Goal: Information Seeking & Learning: Find specific fact

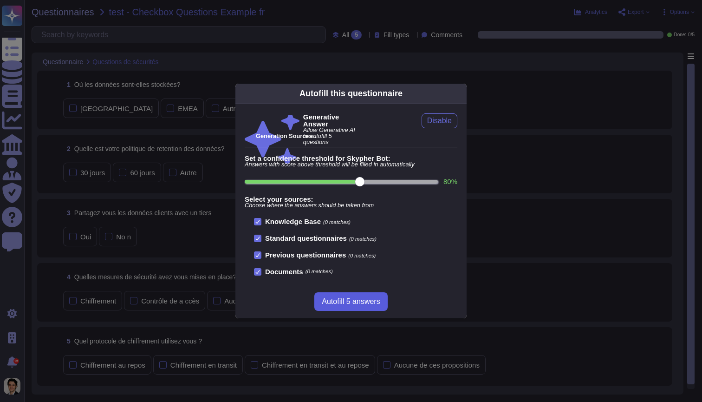
click at [363, 298] on span "Autofill 5 answers" at bounding box center [351, 301] width 58 height 7
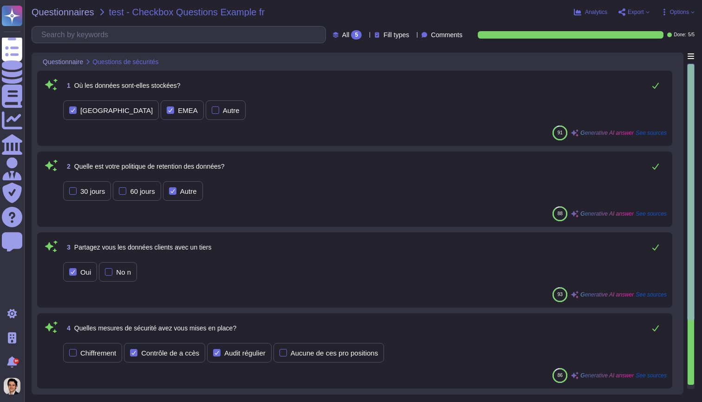
click at [396, 332] on div "4 Quelles mesures de sécurité avez vous mises en place?" at bounding box center [364, 327] width 603 height 19
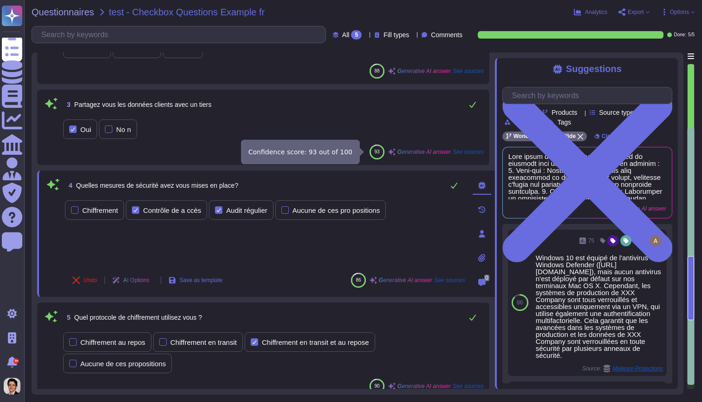
scroll to position [134, 0]
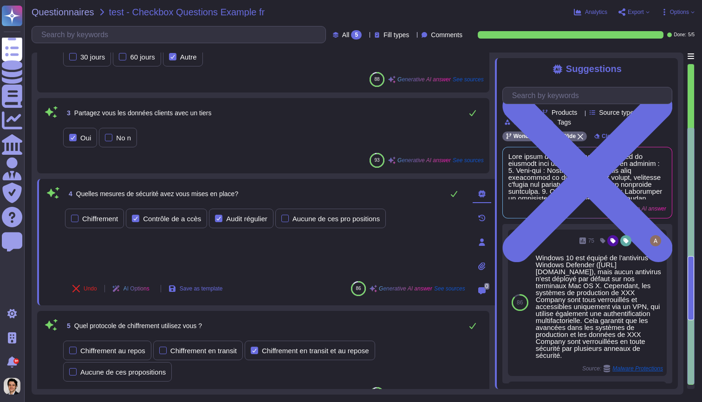
click at [691, 357] on div at bounding box center [690, 256] width 7 height 256
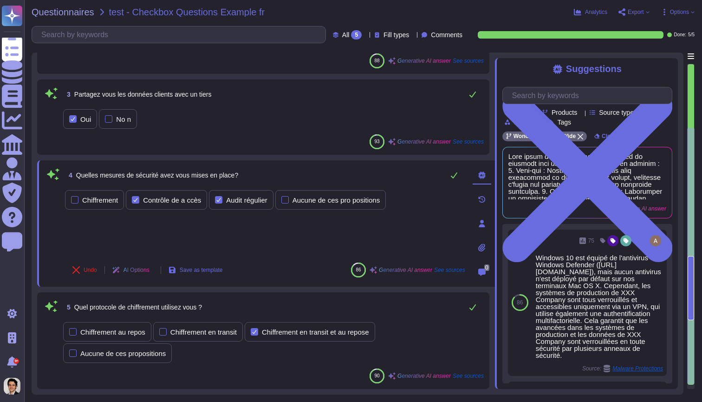
click at [687, 343] on div "Questionnaire Questions de sécurités 1 Où les données sont-elles stockées? État…" at bounding box center [363, 223] width 663 height 342
click at [689, 345] on div at bounding box center [690, 256] width 7 height 256
click at [688, 129] on div at bounding box center [690, 256] width 7 height 256
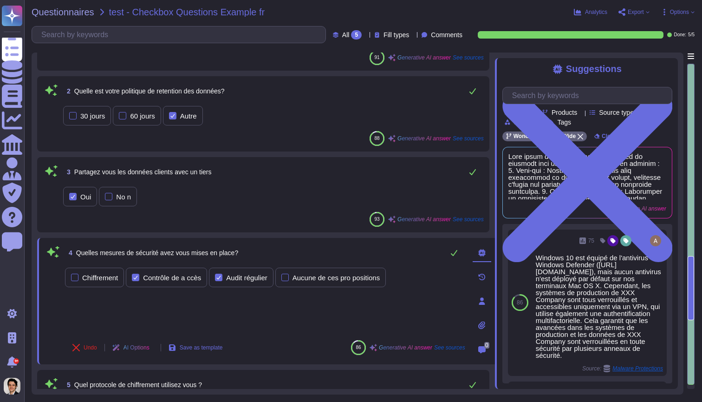
click at [690, 75] on div at bounding box center [690, 224] width 7 height 320
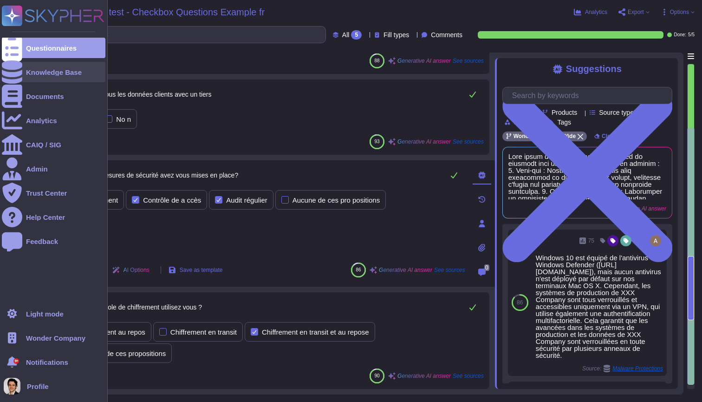
click at [13, 68] on icon at bounding box center [12, 71] width 20 height 23
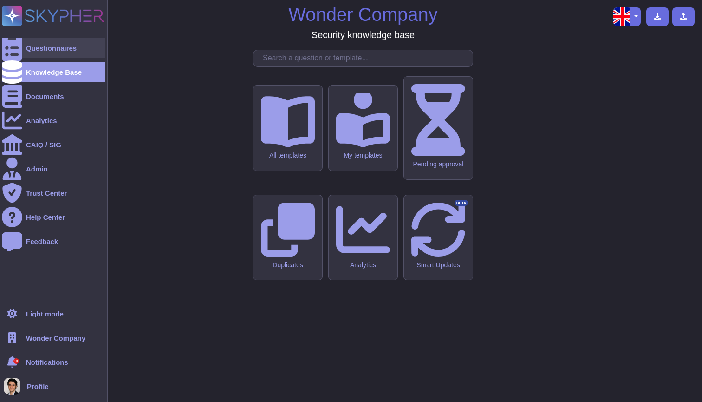
click at [19, 47] on div at bounding box center [12, 48] width 20 height 20
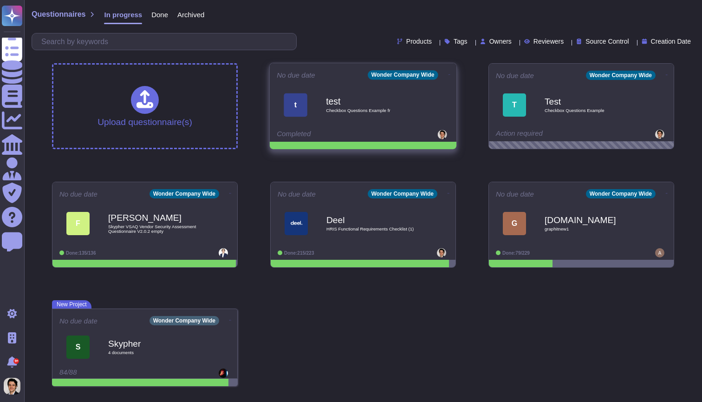
click at [411, 139] on div at bounding box center [421, 134] width 58 height 9
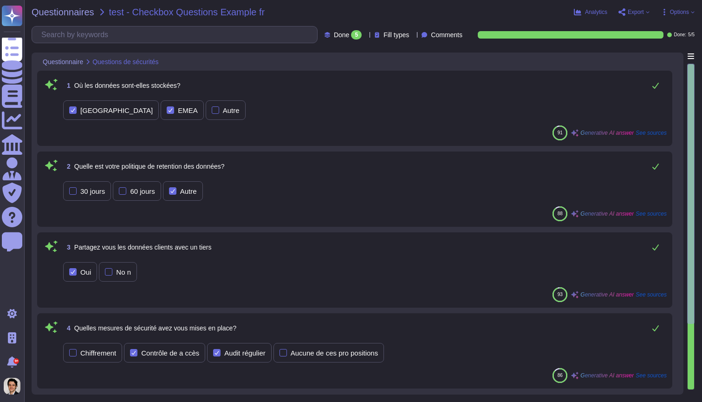
click at [655, 129] on div "91 Generative AI answer See sources" at bounding box center [609, 132] width 114 height 15
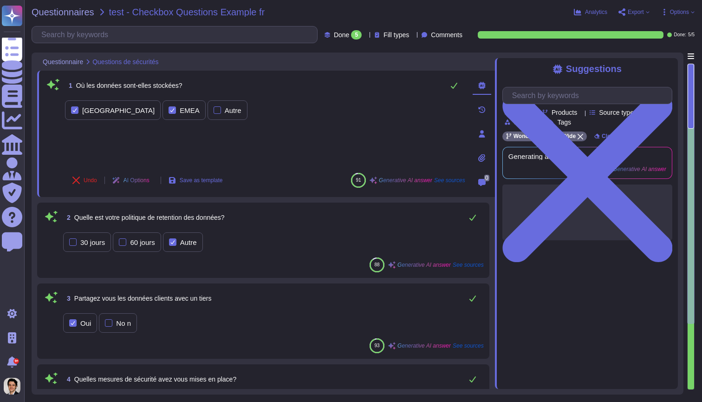
click at [655, 131] on div "Team Products Source type Section Tags Wonder Company Wide Clear filters Genera…" at bounding box center [587, 160] width 170 height 160
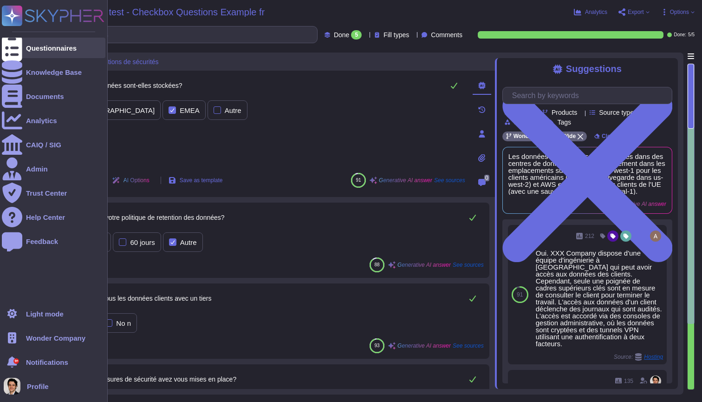
click at [14, 50] on icon at bounding box center [12, 47] width 20 height 27
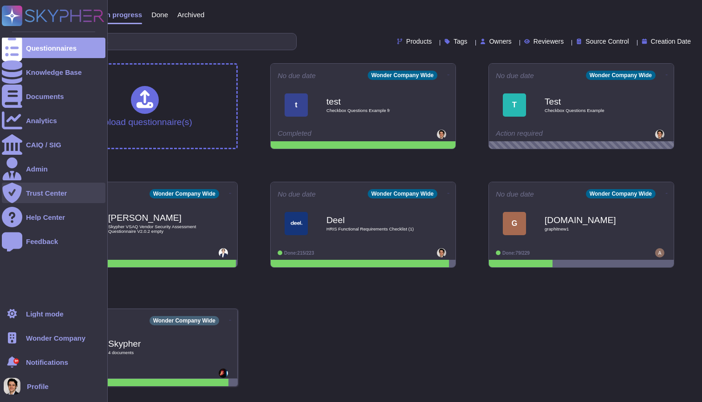
click at [31, 191] on div "Trust Center" at bounding box center [46, 192] width 41 height 7
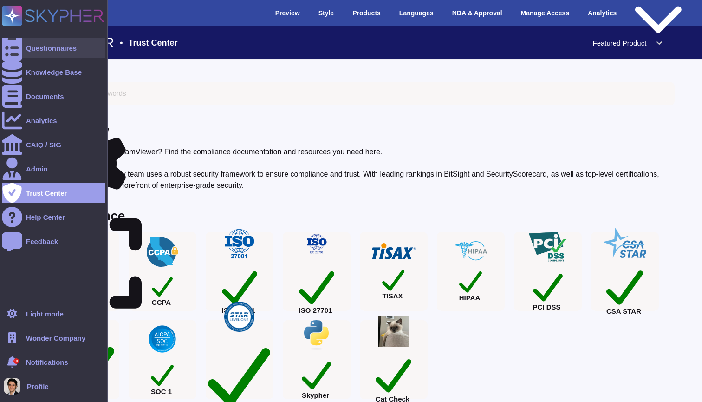
click at [21, 46] on div at bounding box center [12, 48] width 20 height 20
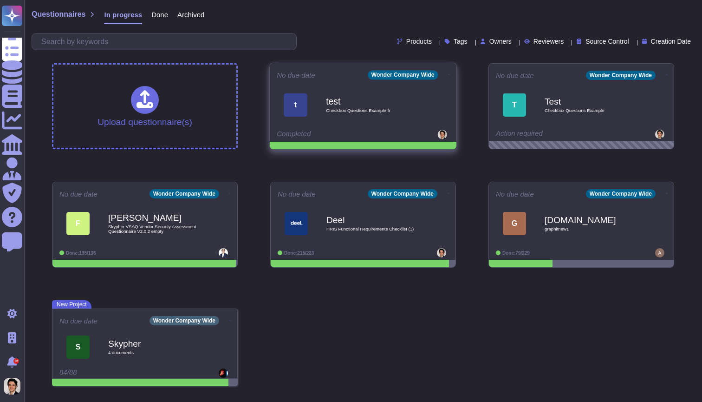
click at [336, 130] on div "Completed" at bounding box center [334, 134] width 115 height 9
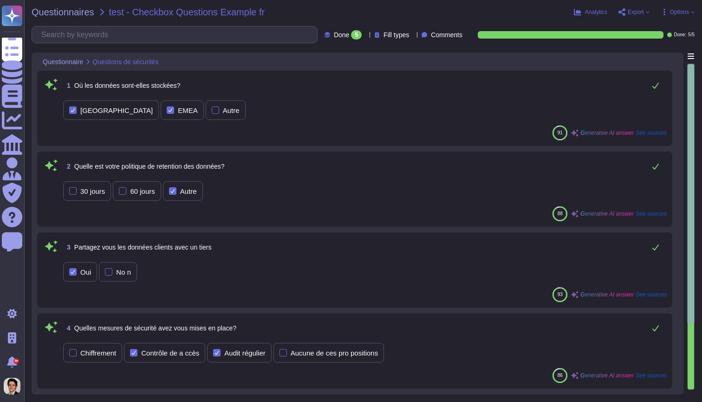
click at [301, 83] on div "1 Où les données sont-elles stockées?" at bounding box center [364, 85] width 603 height 19
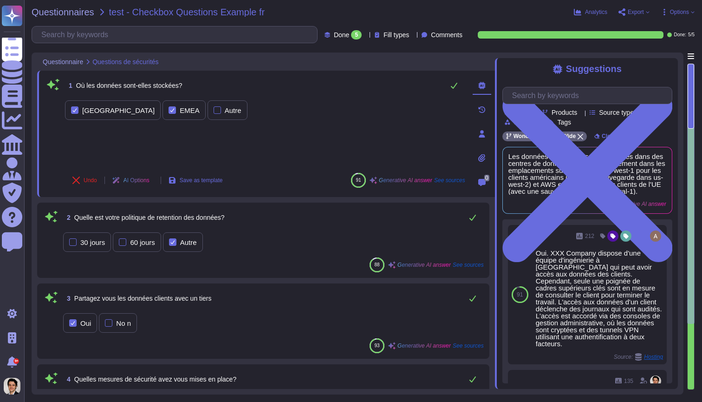
click at [480, 161] on icon at bounding box center [481, 157] width 7 height 7
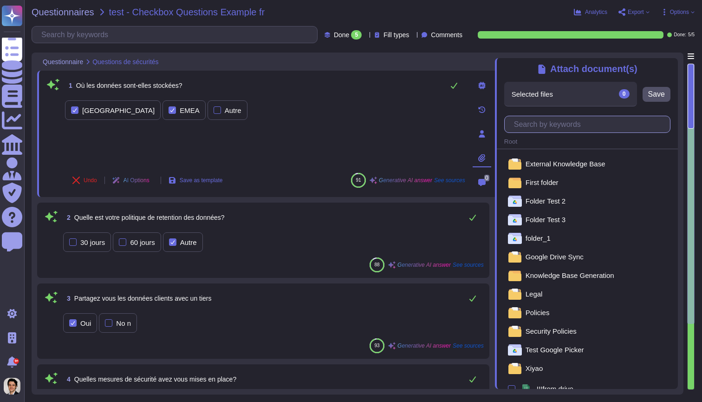
click at [532, 124] on input "text" at bounding box center [589, 124] width 161 height 16
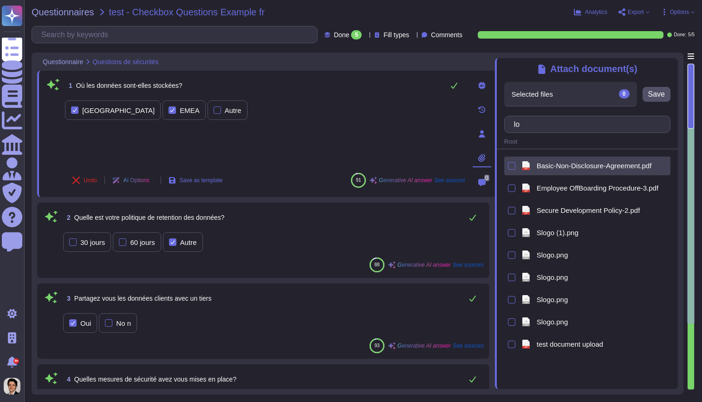
click at [512, 169] on div at bounding box center [511, 165] width 7 height 11
type input "lo"
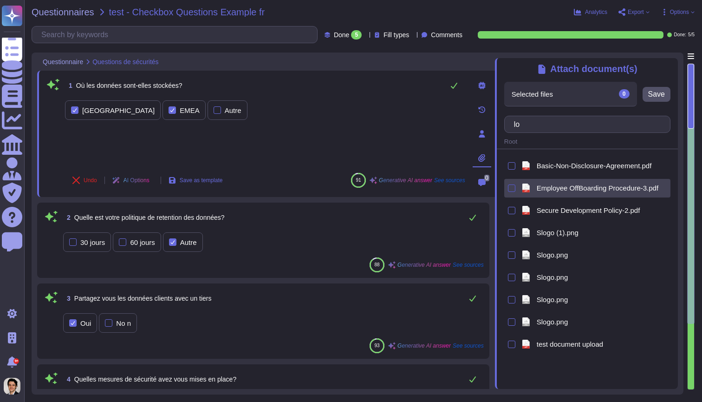
click at [512, 184] on div at bounding box center [511, 187] width 7 height 7
click at [0, 0] on input "checkbox" at bounding box center [0, 0] width 0 height 0
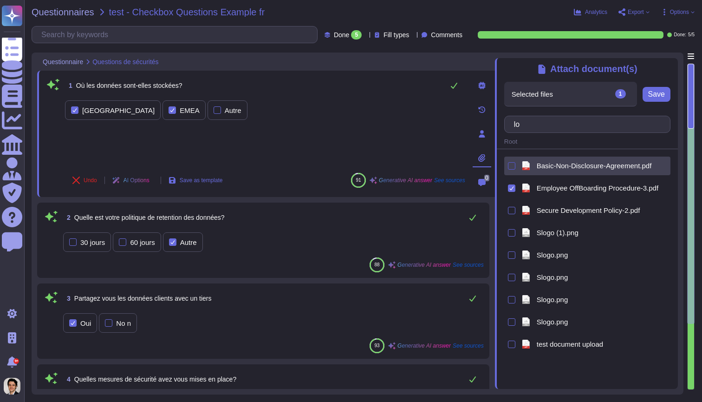
click at [512, 168] on div at bounding box center [511, 165] width 7 height 7
click at [0, 0] on input "checkbox" at bounding box center [0, 0] width 0 height 0
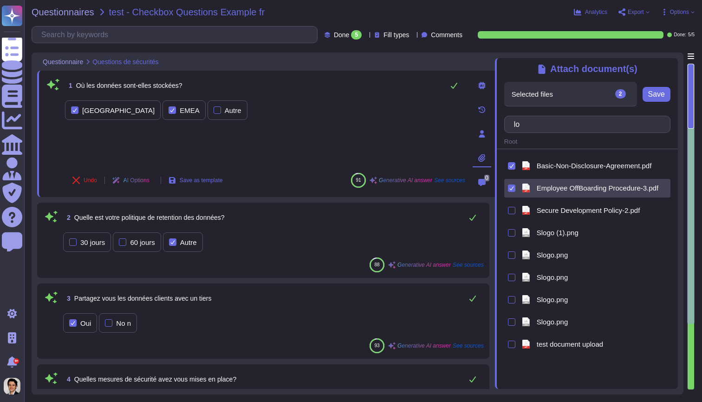
click at [512, 194] on div "pdf Employee OffBoarding Procedure-3.pdf" at bounding box center [587, 188] width 166 height 19
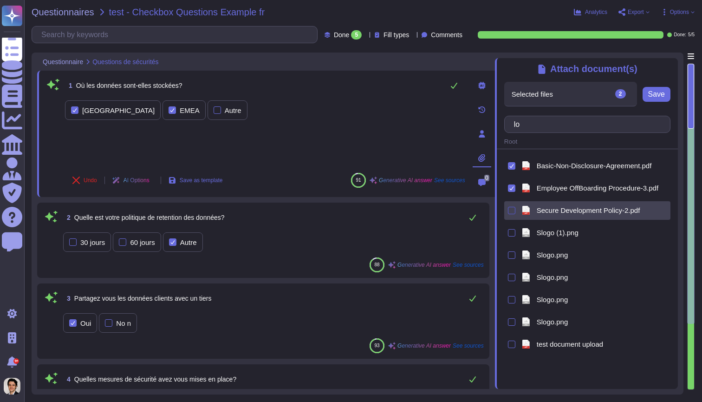
click at [511, 210] on div at bounding box center [511, 210] width 7 height 7
click at [0, 0] on input "checkbox" at bounding box center [0, 0] width 0 height 0
click at [510, 245] on div "pdf Basic-Non-Disclosure-Agreement.pdf pdf Employee OffBoarding Procedure-3.pdf…" at bounding box center [587, 254] width 166 height 197
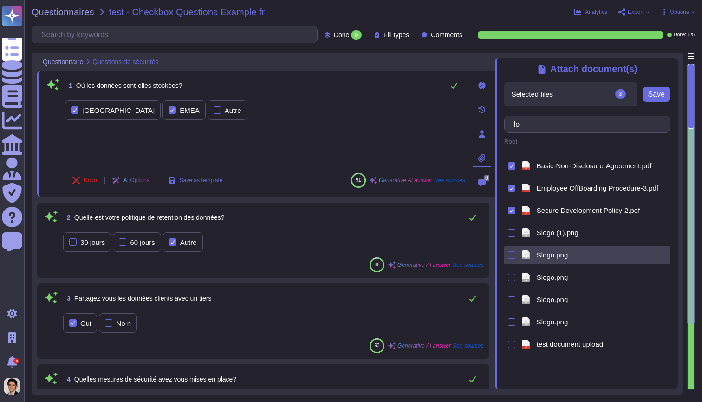
click at [510, 253] on div at bounding box center [511, 254] width 7 height 7
click at [0, 0] on input "checkbox" at bounding box center [0, 0] width 0 height 0
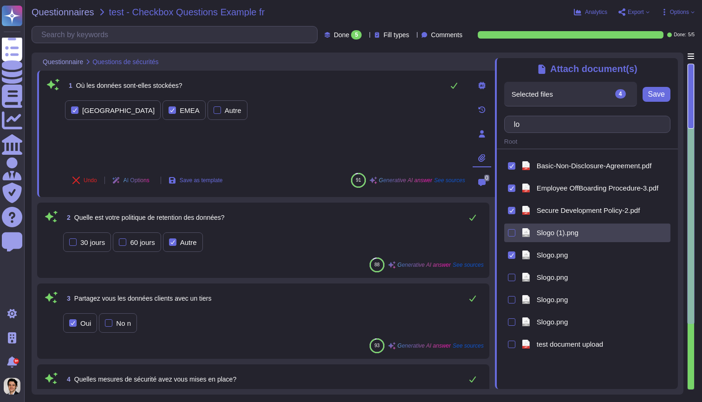
click at [510, 239] on div "png Slogo (1).png" at bounding box center [587, 232] width 166 height 19
click at [510, 235] on div at bounding box center [511, 232] width 7 height 7
click at [0, 0] on input "checkbox" at bounding box center [0, 0] width 0 height 0
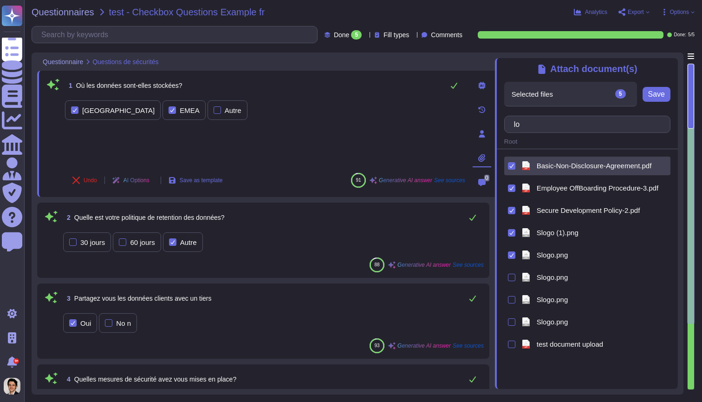
click at [509, 165] on icon at bounding box center [511, 165] width 5 height 5
click at [0, 0] on input "checkbox" at bounding box center [0, 0] width 0 height 0
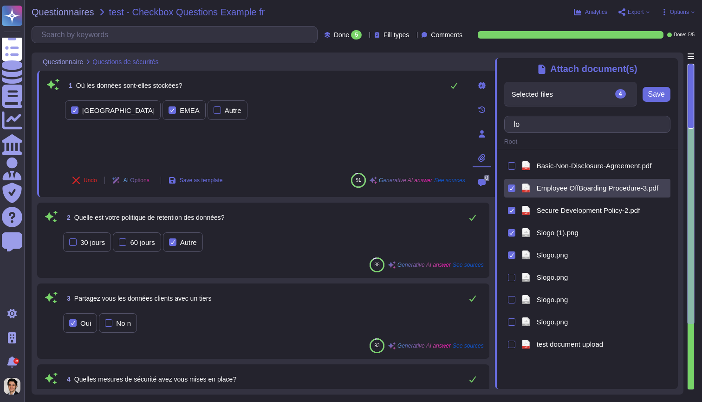
click at [511, 192] on div at bounding box center [511, 187] width 7 height 11
click at [515, 188] on div "pdf Employee OffBoarding Procedure-3.pdf" at bounding box center [587, 188] width 166 height 19
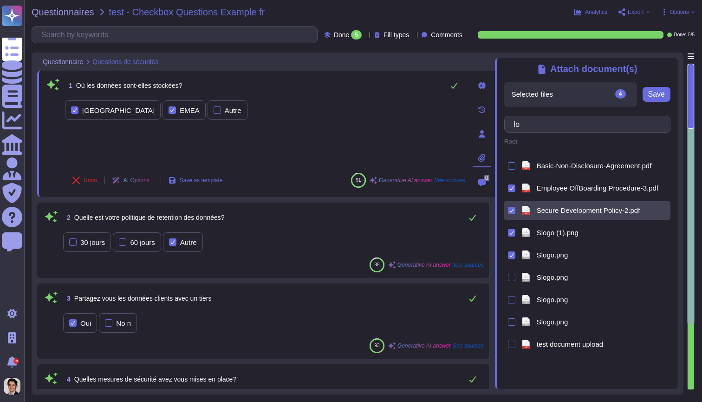
click at [515, 212] on div at bounding box center [511, 210] width 7 height 7
click at [0, 0] on input "checkbox" at bounding box center [0, 0] width 0 height 0
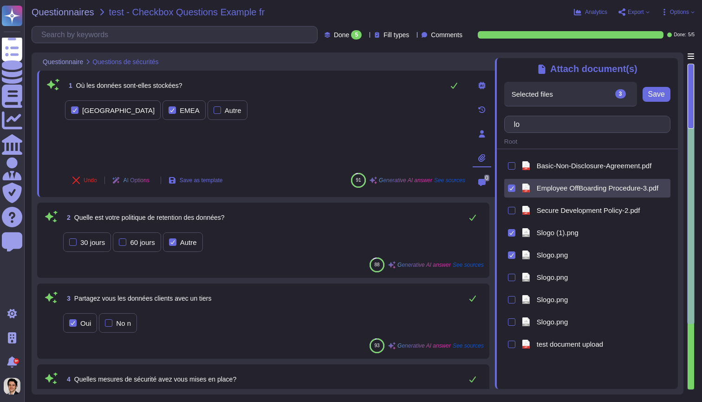
click at [513, 184] on div at bounding box center [511, 187] width 7 height 7
click at [0, 0] on input "checkbox" at bounding box center [0, 0] width 0 height 0
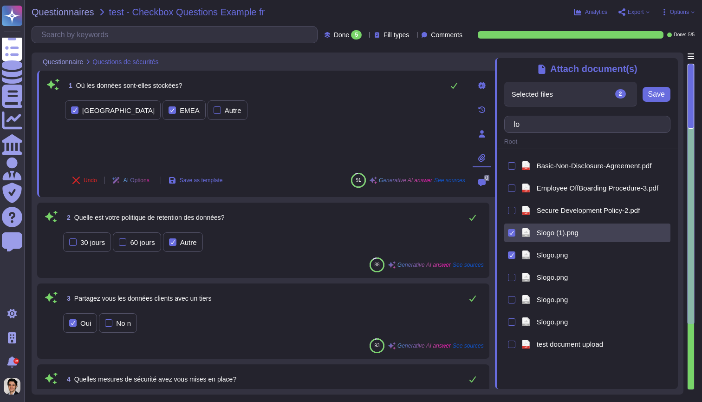
click at [513, 225] on div "png Slogo (1).png" at bounding box center [587, 232] width 166 height 19
click at [513, 240] on div "png Slogo (1).png" at bounding box center [587, 232] width 166 height 19
click at [513, 234] on icon at bounding box center [511, 232] width 5 height 5
click at [0, 0] on input "checkbox" at bounding box center [0, 0] width 0 height 0
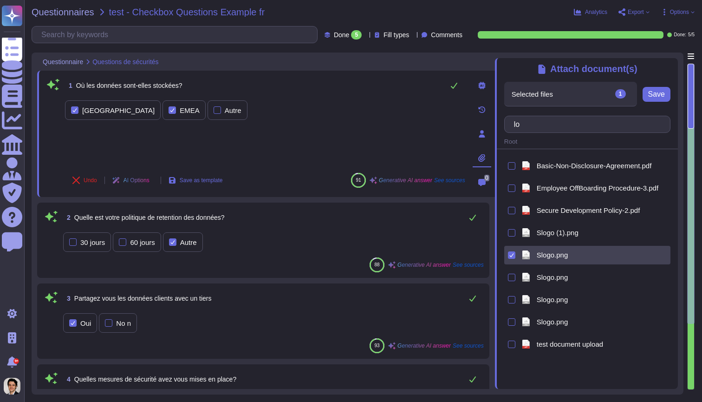
click at [512, 257] on div at bounding box center [511, 254] width 7 height 7
click at [0, 0] on input "checkbox" at bounding box center [0, 0] width 0 height 0
